Goal: Task Accomplishment & Management: Use online tool/utility

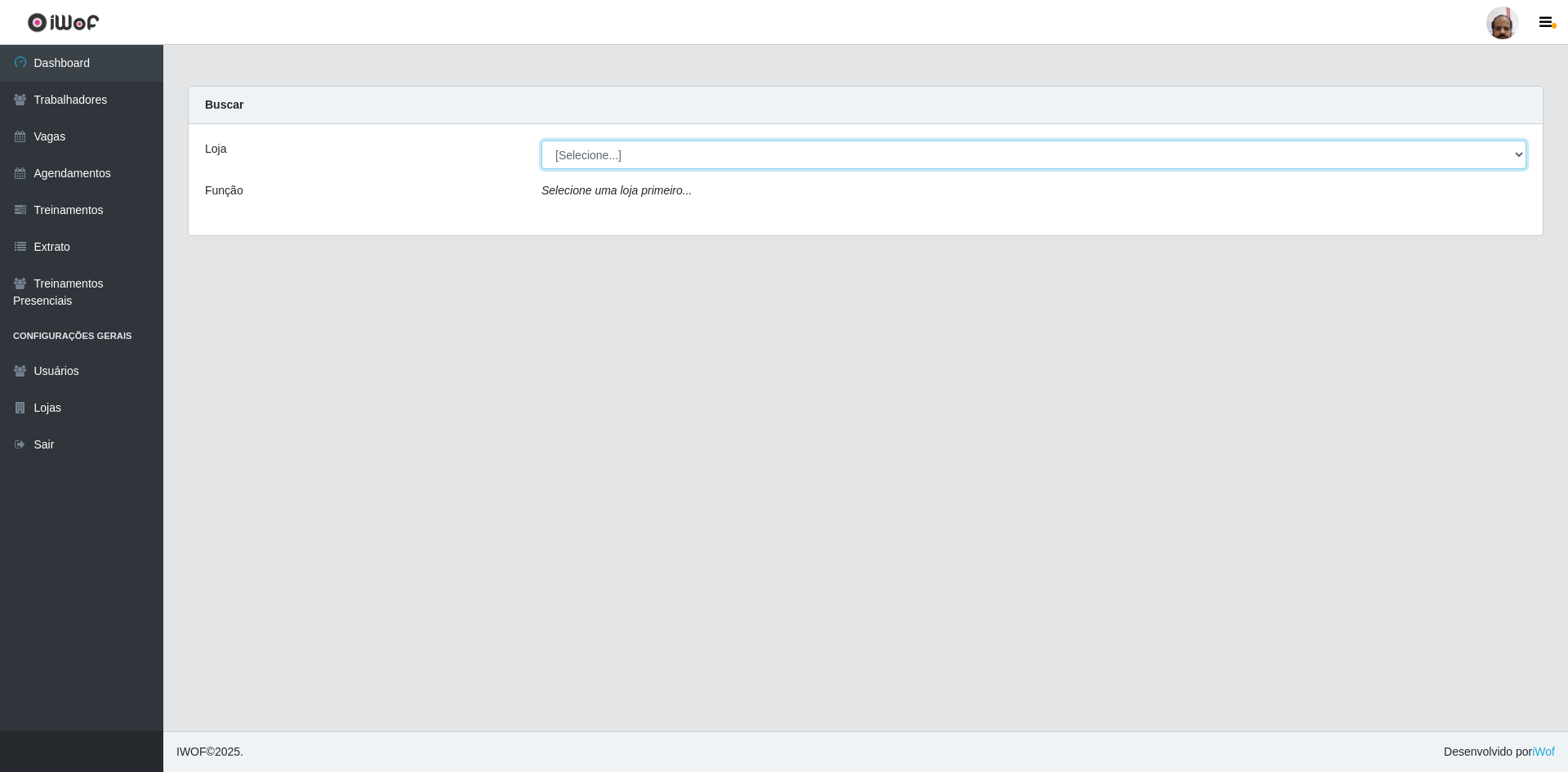
click at [1520, 151] on select "[Selecione...] Mar Vermelho - Loja 05" at bounding box center [1034, 154] width 985 height 29
select select "252"
click at [542, 140] on select "[Selecione...] Mar Vermelho - Loja 05" at bounding box center [1034, 154] width 985 height 29
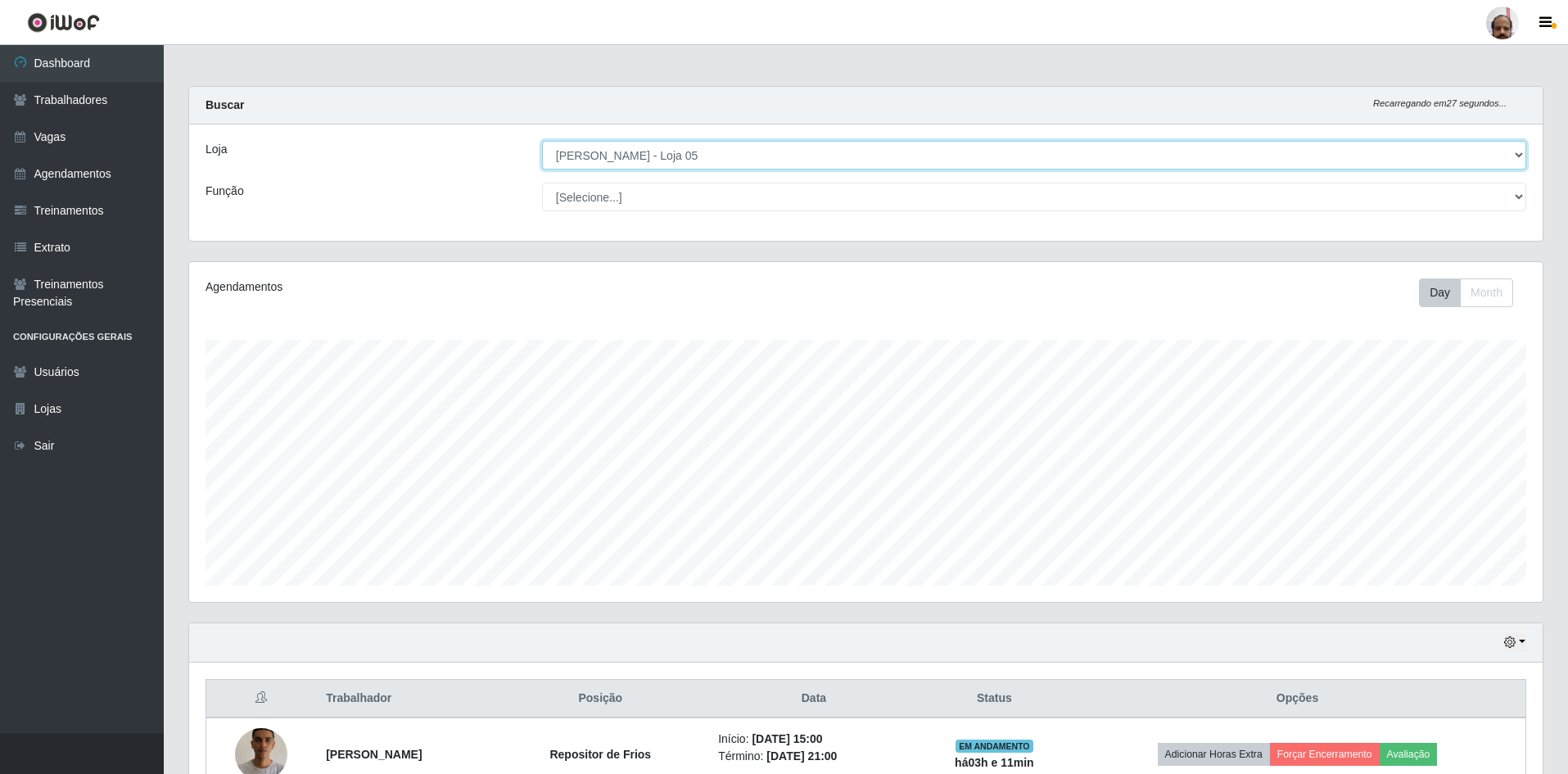
scroll to position [340, 1354]
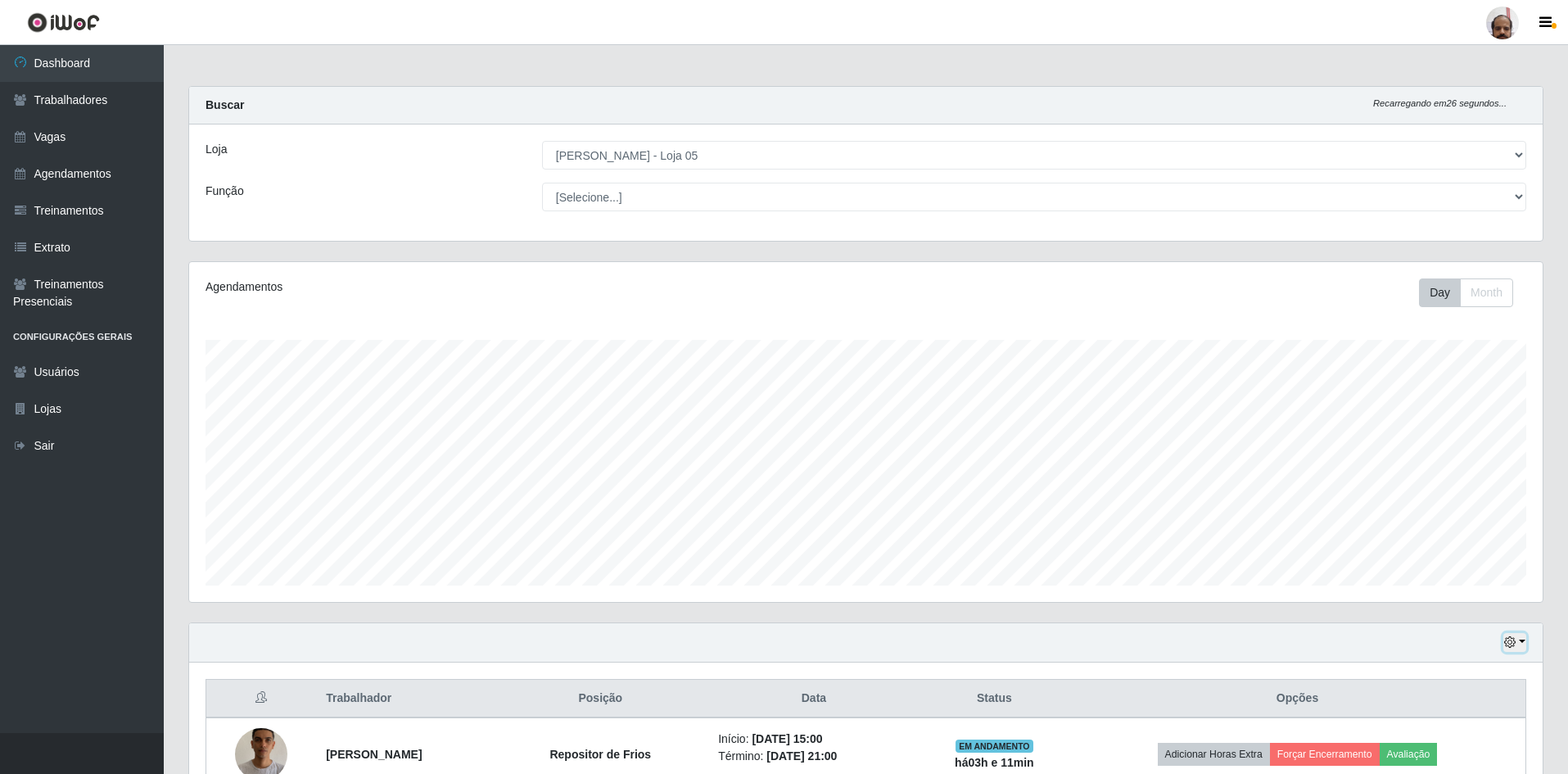
click at [1524, 643] on button "button" at bounding box center [1514, 643] width 23 height 19
click at [1446, 542] on button "3 dias" at bounding box center [1462, 546] width 130 height 34
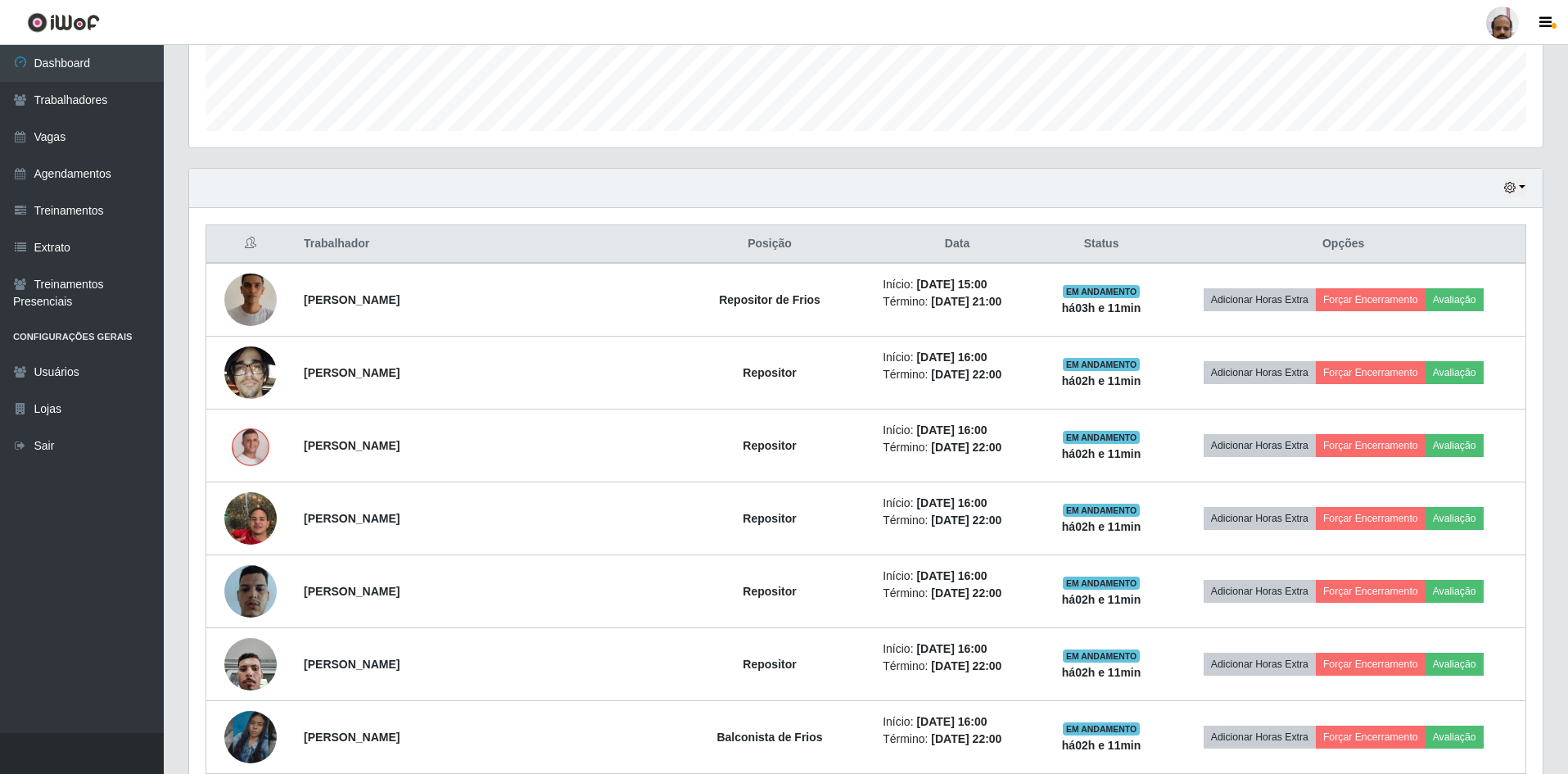
scroll to position [355, 0]
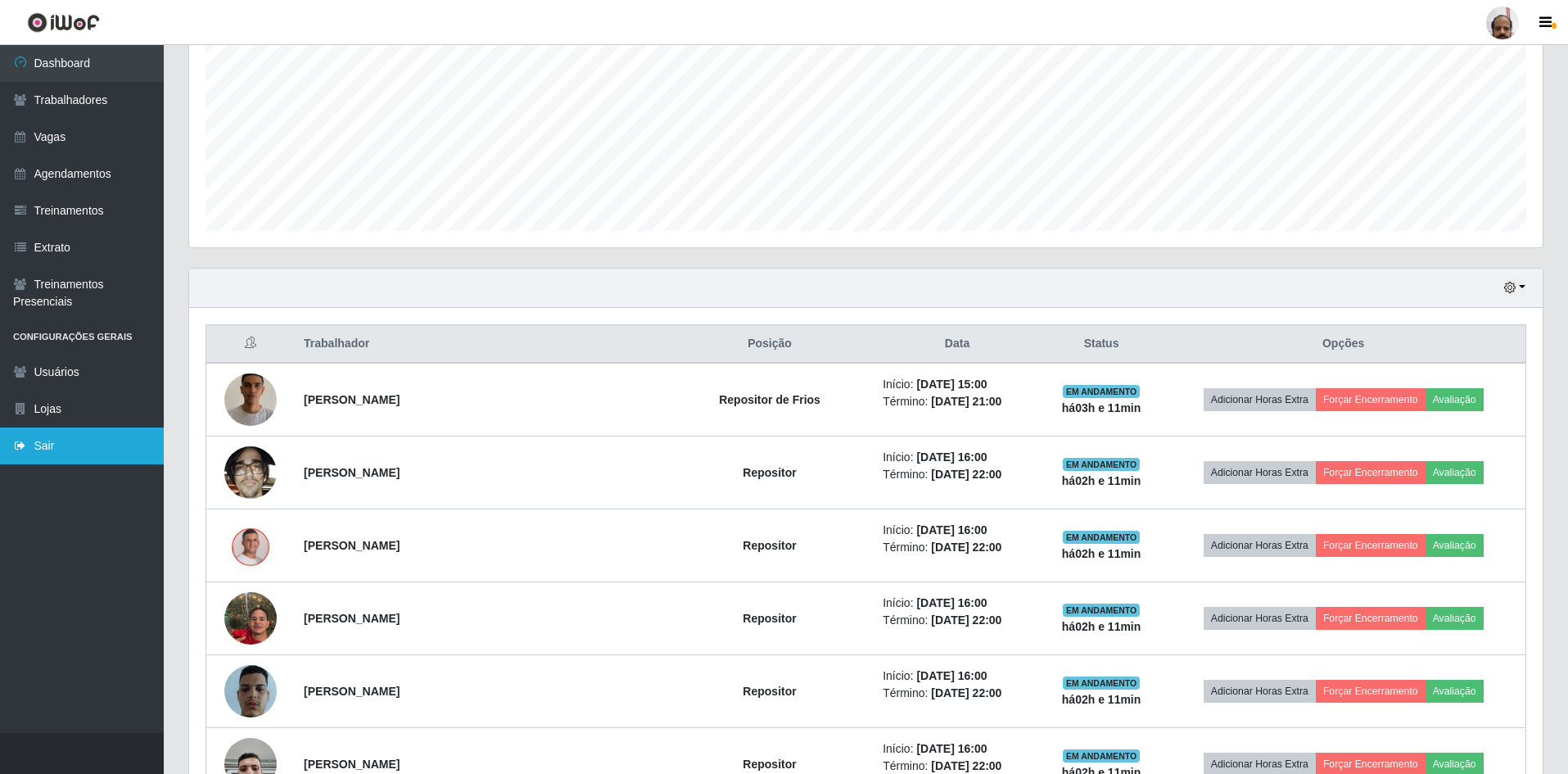
click at [46, 444] on link "Sair" at bounding box center [81, 446] width 164 height 37
